Goal: Information Seeking & Learning: Check status

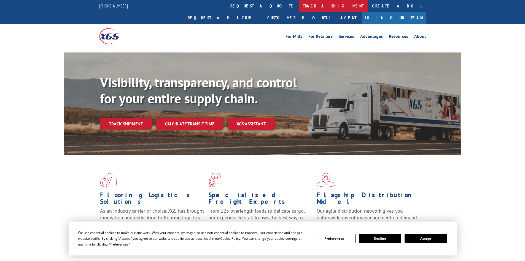
click at [299, 7] on link "track a shipment" at bounding box center [333, 6] width 69 height 12
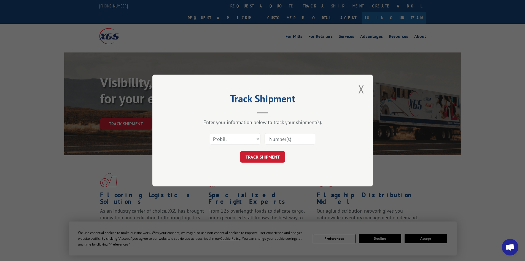
click at [282, 140] on input at bounding box center [290, 139] width 51 height 12
paste input "17535692"
type input "17535692"
click at [269, 154] on button "TRACK SHIPMENT" at bounding box center [262, 157] width 45 height 12
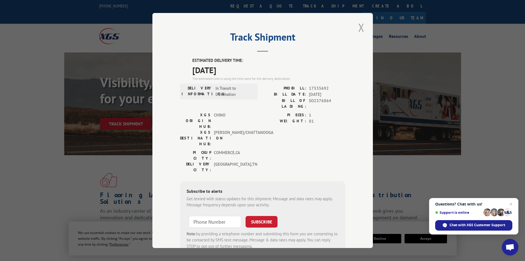
click at [358, 28] on button "Close modal" at bounding box center [361, 27] width 9 height 15
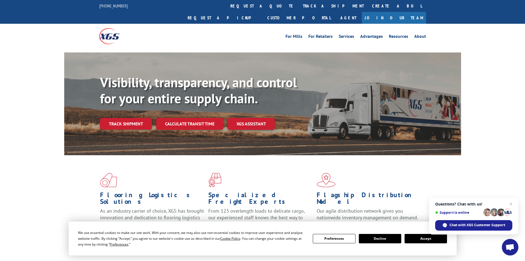
click at [299, 7] on link "track a shipment" at bounding box center [333, 6] width 69 height 12
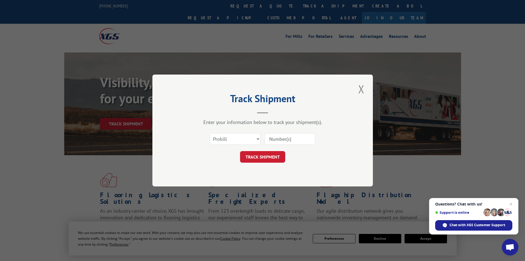
click at [273, 136] on input at bounding box center [290, 139] width 51 height 12
paste input "17535800"
type input "17535800"
click at [262, 156] on button "TRACK SHIPMENT" at bounding box center [262, 157] width 45 height 12
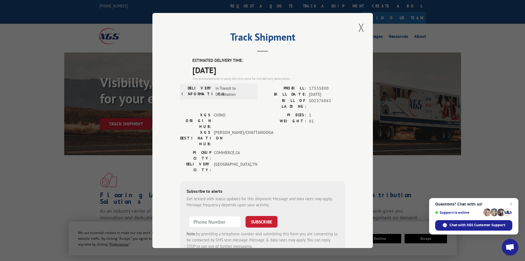
click at [511, 205] on span "Open chat" at bounding box center [511, 203] width 7 height 7
